Goal: Task Accomplishment & Management: Manage account settings

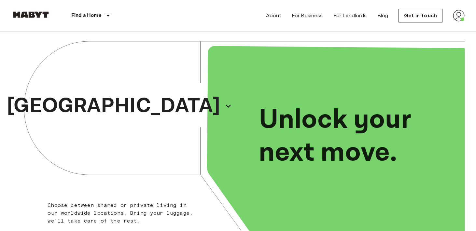
click at [457, 15] on img at bounding box center [459, 16] width 12 height 12
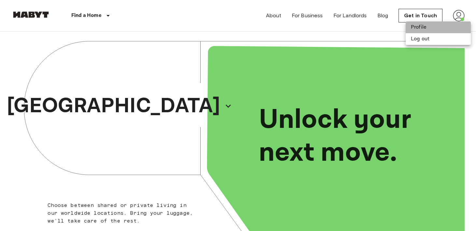
click at [427, 25] on li "Profile" at bounding box center [438, 28] width 65 height 12
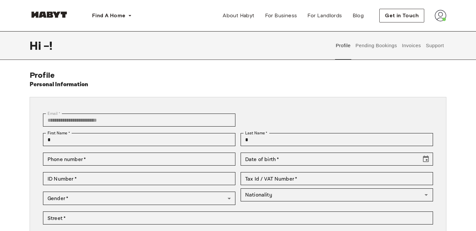
click at [345, 47] on button "Profile" at bounding box center [343, 45] width 17 height 29
click at [408, 49] on button "Invoices" at bounding box center [412, 45] width 21 height 29
